Goal: Task Accomplishment & Management: Manage account settings

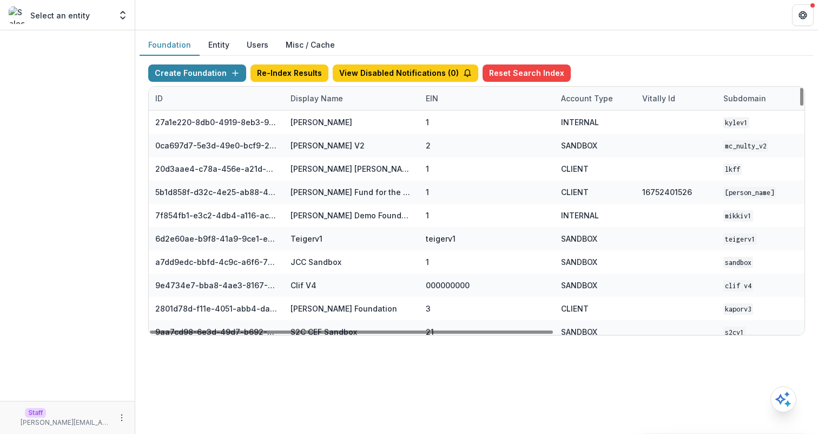
click at [327, 102] on div "Display Name" at bounding box center [316, 98] width 65 height 11
click at [337, 116] on input at bounding box center [351, 122] width 130 height 17
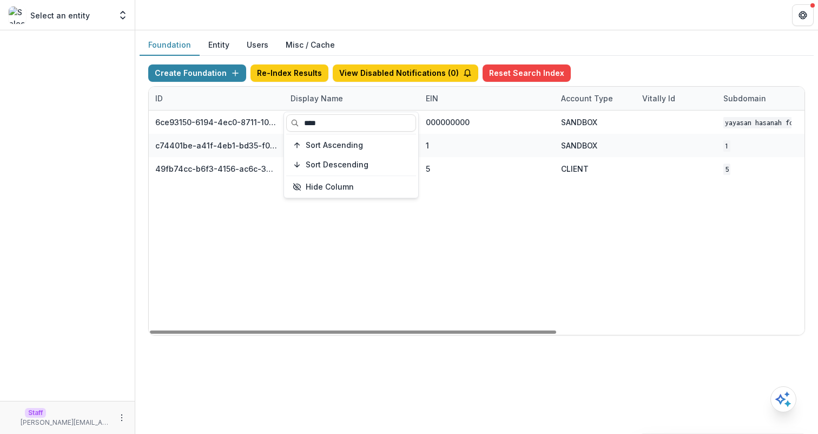
type input "****"
click at [481, 198] on div "6ce93150-6194-4ec0-8711-10eea11397ba Yayasan Hasanah Foundation v1 000000000 SA…" at bounding box center [677, 222] width 1056 height 224
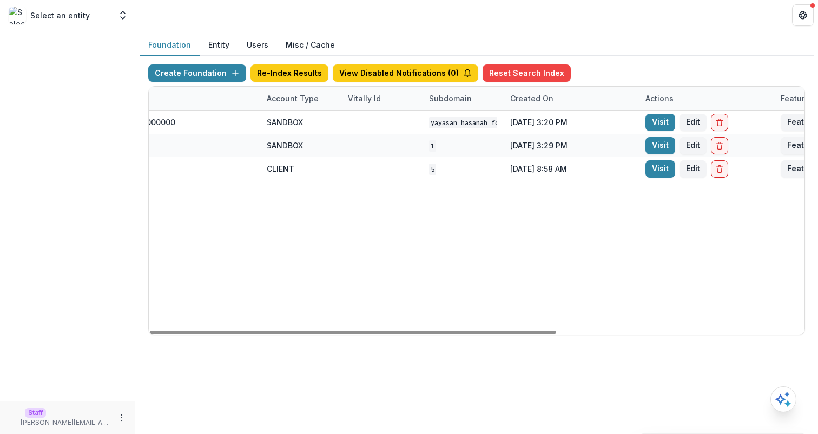
scroll to position [0, 399]
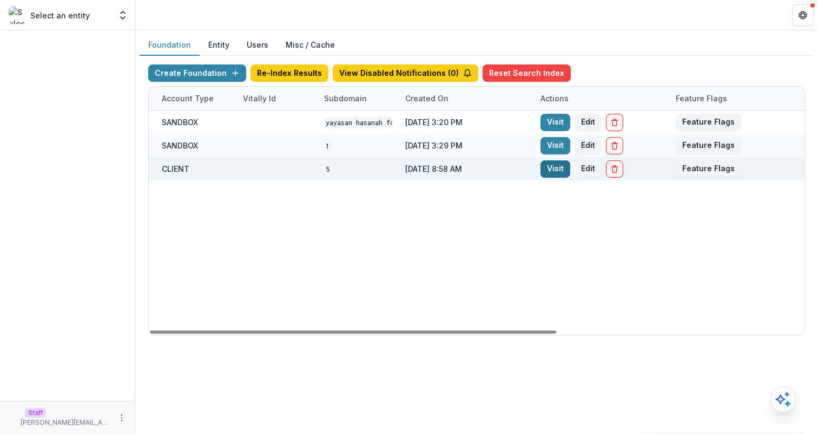
click at [553, 171] on link "Visit" at bounding box center [556, 168] width 30 height 17
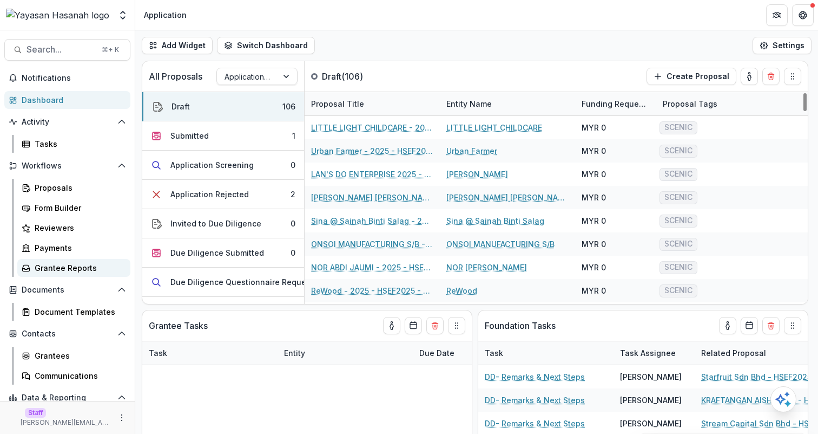
scroll to position [68, 0]
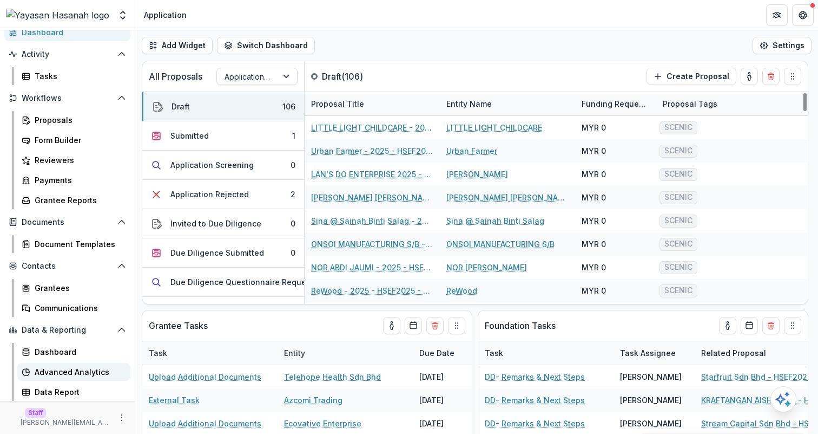
click at [78, 372] on div "Advanced Analytics" at bounding box center [78, 371] width 87 height 11
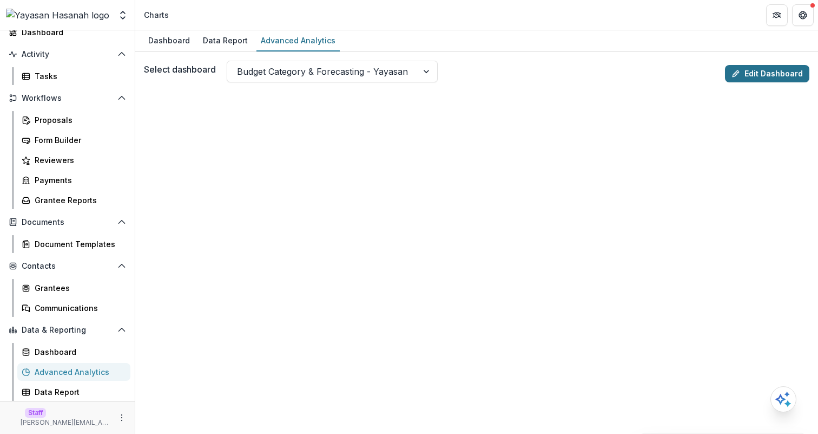
click at [748, 74] on link "Edit Dashboard" at bounding box center [767, 73] width 84 height 17
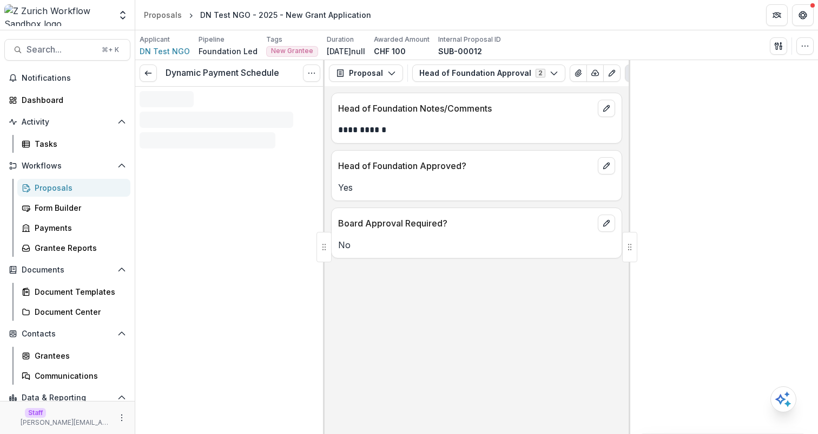
click at [119, 418] on icon "More" at bounding box center [121, 417] width 9 height 9
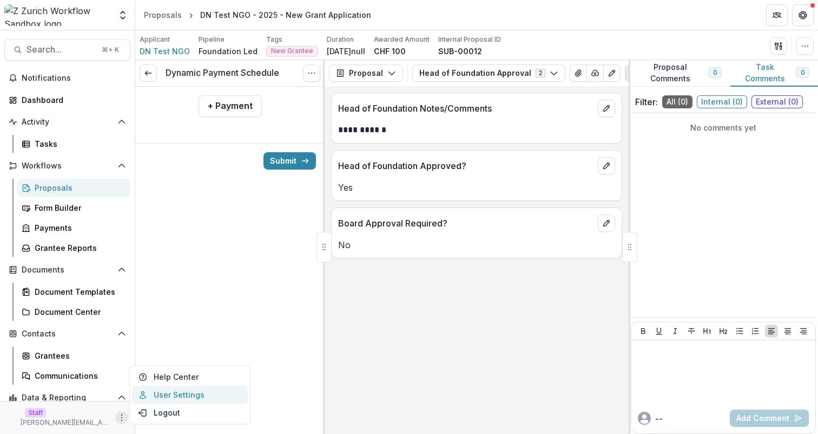
click at [178, 395] on link "User Settings" at bounding box center [190, 394] width 116 height 18
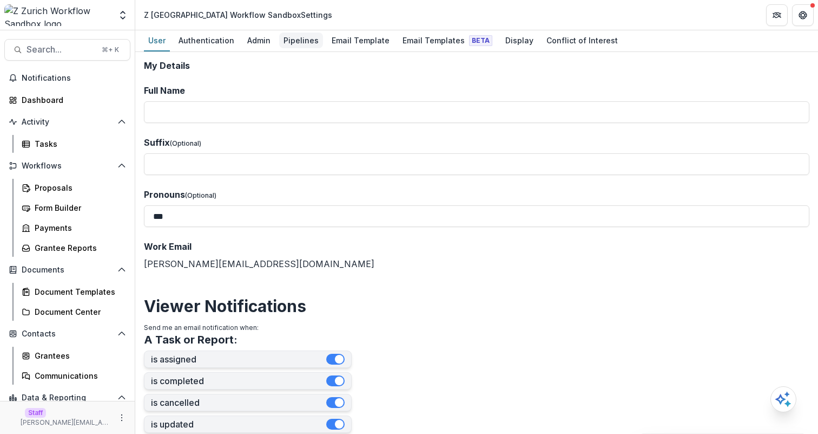
click at [298, 45] on div "Pipelines" at bounding box center [301, 40] width 44 height 16
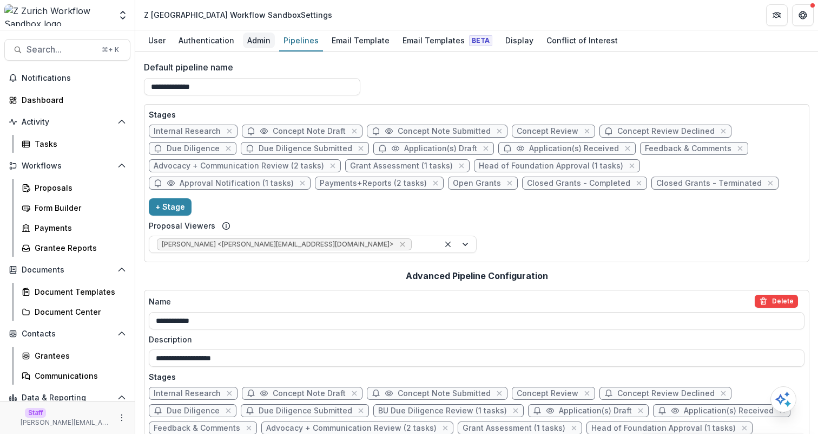
click at [261, 42] on div "Admin" at bounding box center [259, 40] width 32 height 16
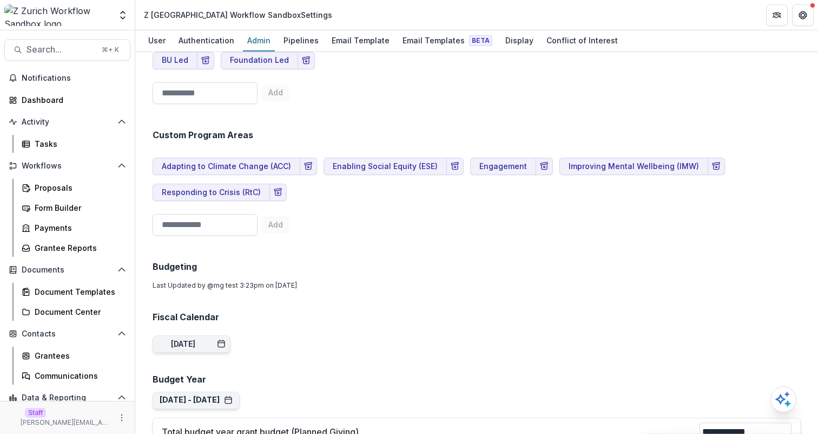
scroll to position [930, 0]
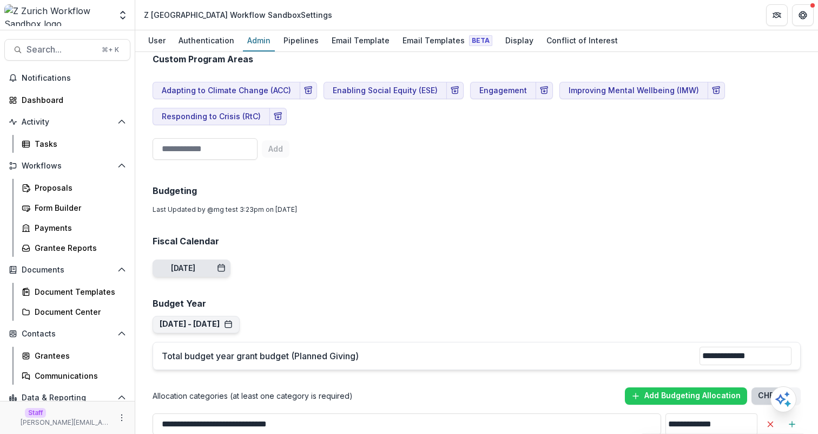
click at [226, 264] on div "Jan 1, 2025" at bounding box center [198, 268] width 55 height 9
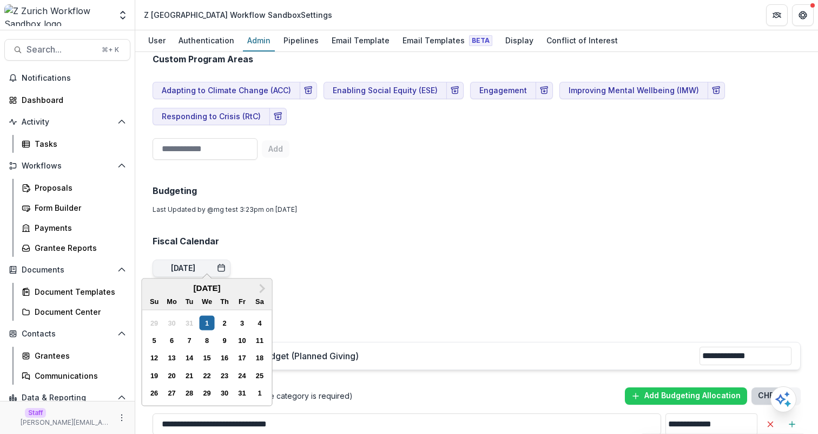
click at [298, 177] on div "Team ( 11 ) Add Team Member + Name Title Email Permissions Andrea Davis Regiona…" at bounding box center [477, 336] width 666 height 2411
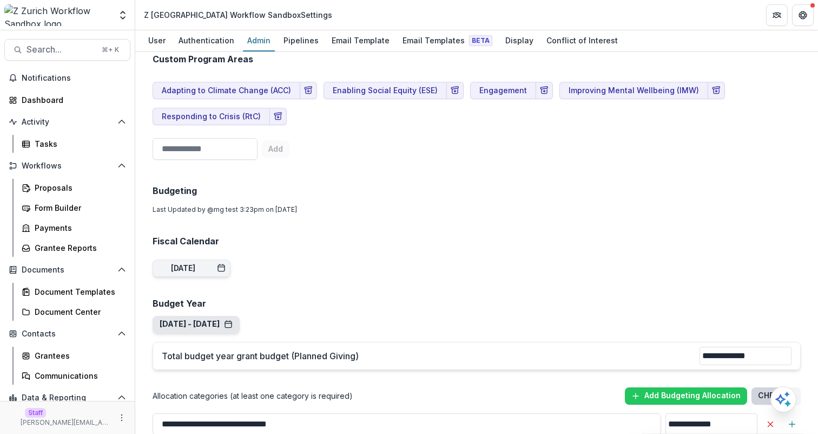
click at [240, 316] on button "Jan 1, 2025 - Dec 31, 2025 Navigate Years Jan 1, 2020 - Dec 31, 2020 Jan 1, 202…" at bounding box center [196, 324] width 87 height 17
click at [233, 319] on button "Jan 1, 2025 - Dec 31, 2025" at bounding box center [196, 323] width 73 height 9
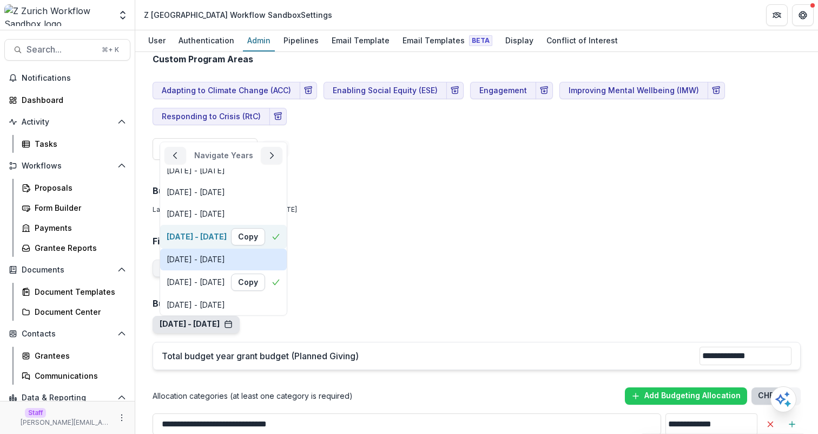
scroll to position [77, 0]
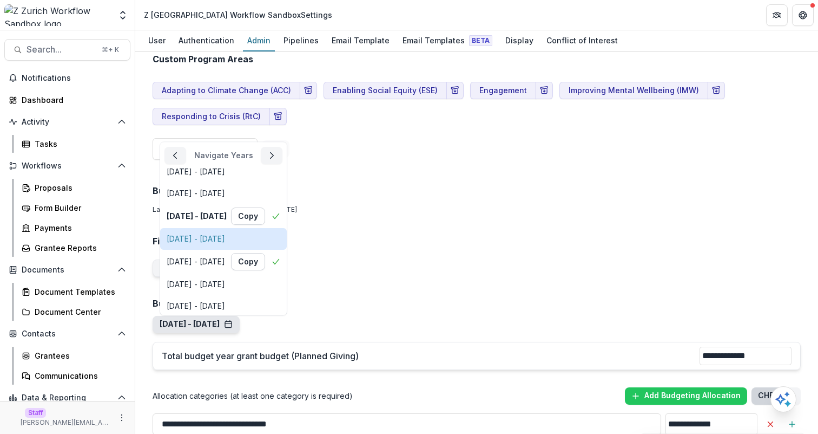
click at [225, 234] on div "Jan 1, 2026 - Dec 31, 2026" at bounding box center [196, 238] width 58 height 9
type input "****"
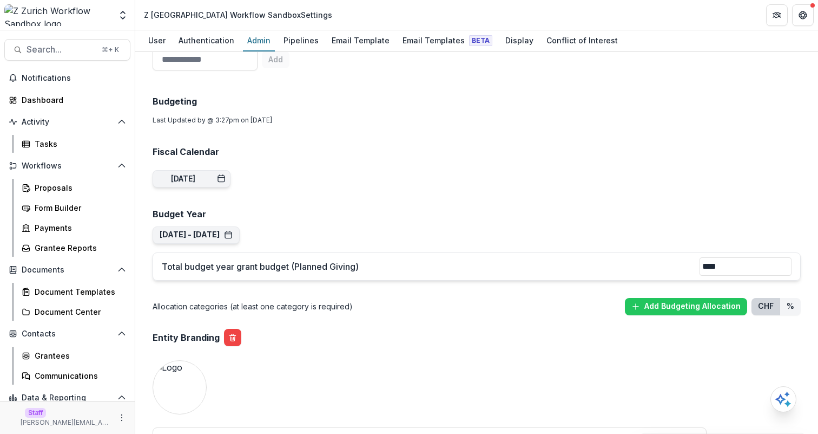
scroll to position [1024, 0]
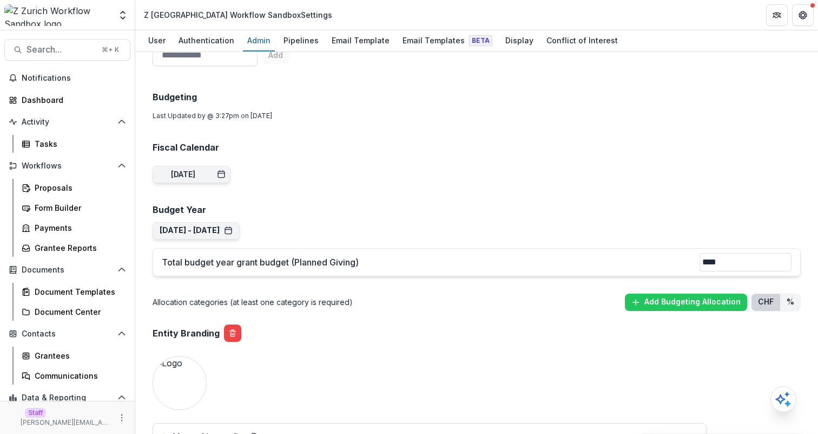
click at [336, 130] on div "Team ( 11 ) Add Team Member + Name Title Email Permissions Andrea Davis Regiona…" at bounding box center [477, 106] width 666 height 2138
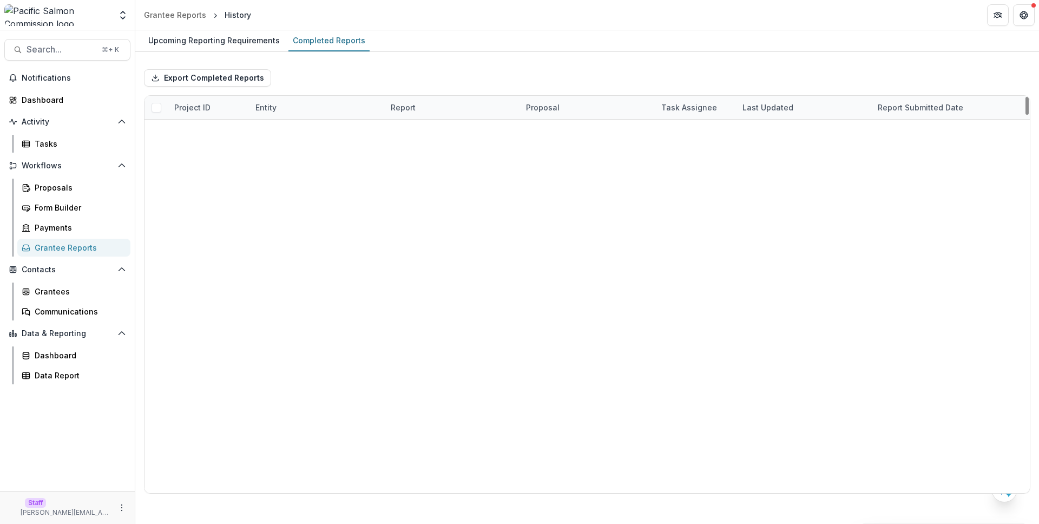
scroll to position [648, 0]
